Goal: Task Accomplishment & Management: Manage account settings

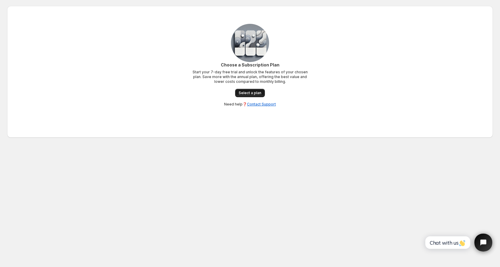
click at [254, 94] on span "Select a plan" at bounding box center [250, 93] width 23 height 5
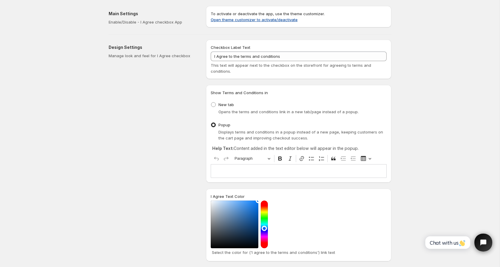
click at [280, 19] on link "Open theme customizer to activate/deactivate" at bounding box center [254, 19] width 87 height 5
click at [213, 105] on span at bounding box center [213, 104] width 5 height 5
click at [212, 102] on input "New tab" at bounding box center [211, 102] width 0 height 0
radio input "true"
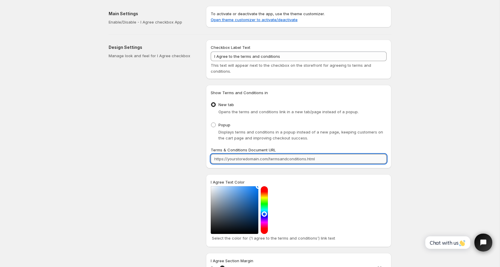
click at [269, 158] on input "Terms & Conditions Document URL" at bounding box center [299, 159] width 176 height 10
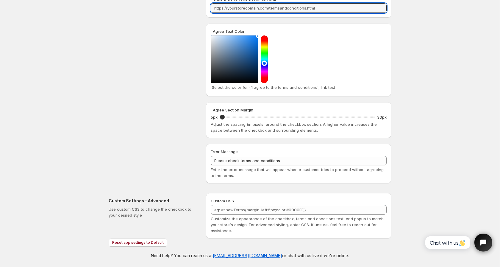
scroll to position [151, 0]
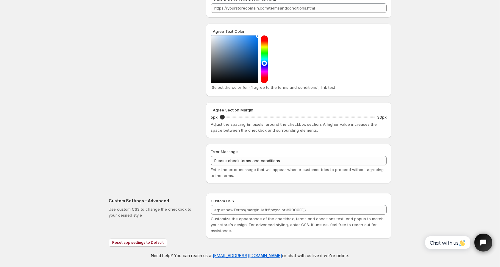
click at [445, 241] on span "Chat with us" at bounding box center [448, 243] width 36 height 6
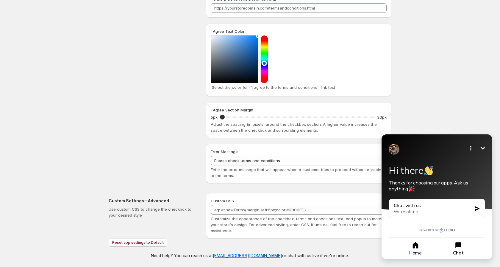
click at [459, 248] on icon "button" at bounding box center [459, 245] width 8 height 8
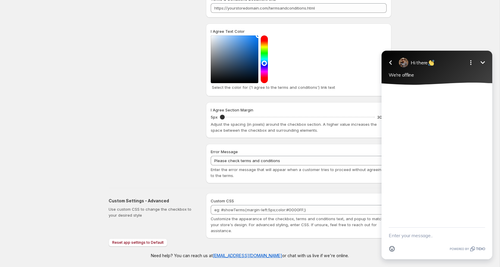
click at [486, 59] on button "Minimize" at bounding box center [483, 63] width 12 height 12
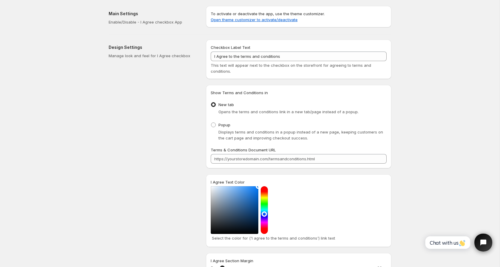
scroll to position [0, 0]
click at [215, 125] on span at bounding box center [213, 124] width 5 height 5
click at [212, 123] on input "Popup" at bounding box center [211, 122] width 0 height 0
radio input "true"
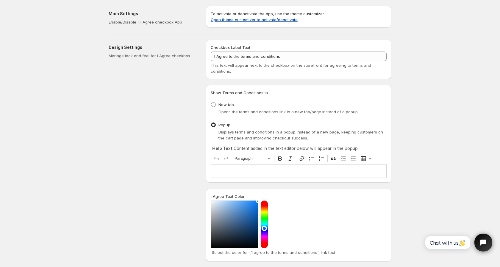
click at [263, 19] on link "Open theme customizer to activate/deactivate" at bounding box center [254, 19] width 87 height 5
